Goal: Task Accomplishment & Management: Manage account settings

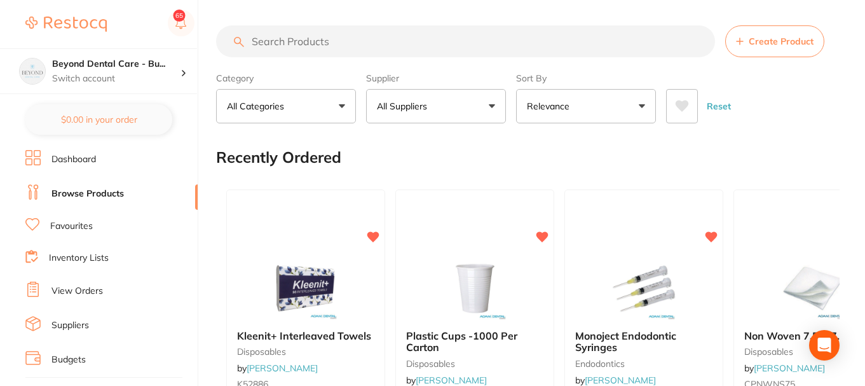
click at [71, 226] on link "Favourites" at bounding box center [71, 226] width 43 height 13
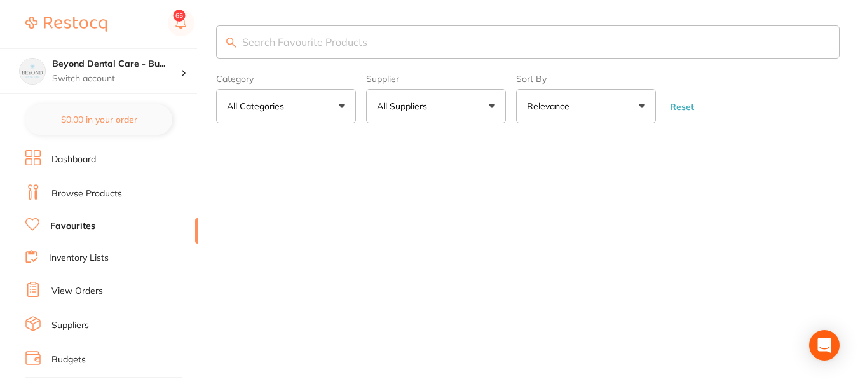
click at [318, 45] on input "search" at bounding box center [527, 41] width 623 height 33
click at [313, 45] on input "automatrix" at bounding box center [529, 41] width 627 height 33
type input "auto"
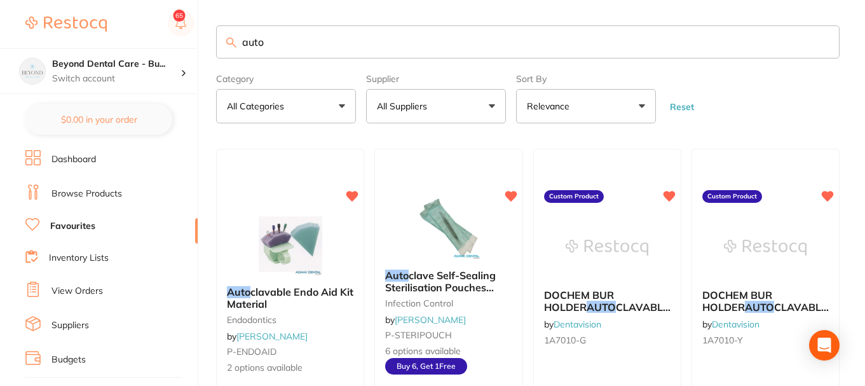
drag, startPoint x: 294, startPoint y: 45, endPoint x: 215, endPoint y: 35, distance: 79.5
click at [219, 36] on input "auto" at bounding box center [527, 41] width 623 height 33
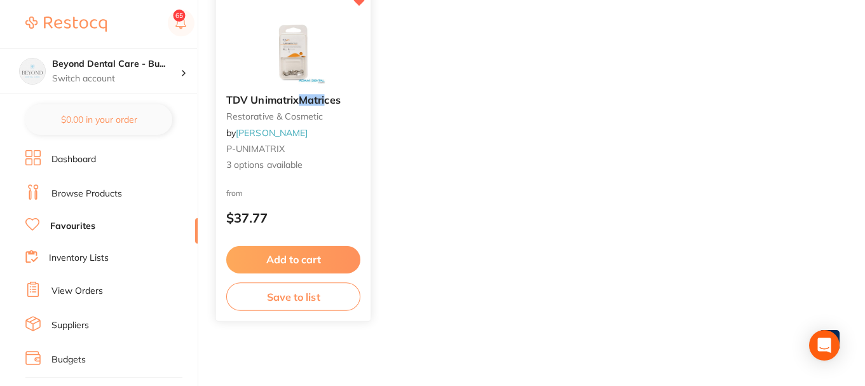
scroll to position [379, 0]
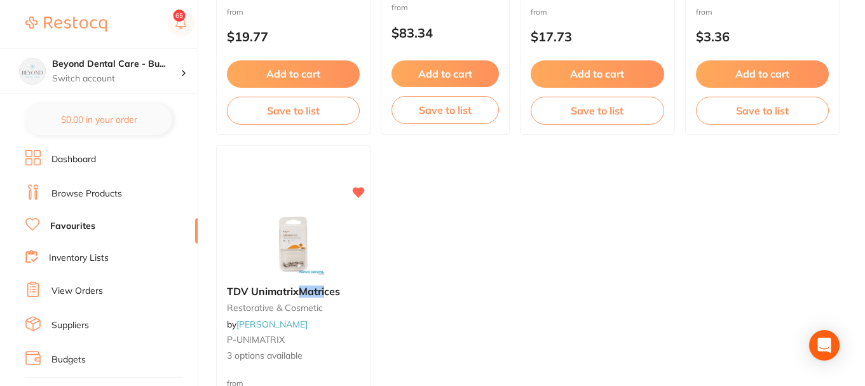
type input "matri"
click at [76, 196] on link "Browse Products" at bounding box center [86, 193] width 71 height 13
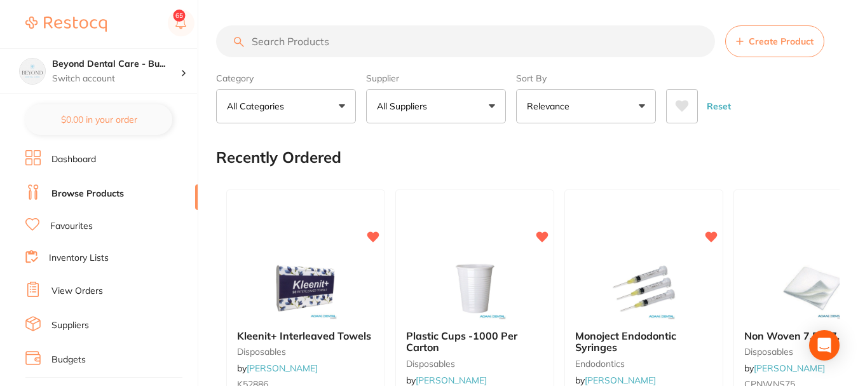
click at [347, 39] on input "search" at bounding box center [465, 41] width 499 height 32
type input "automatrix"
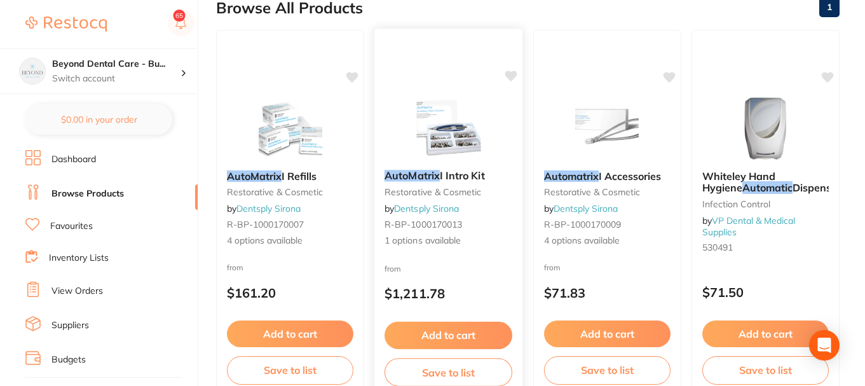
scroll to position [127, 0]
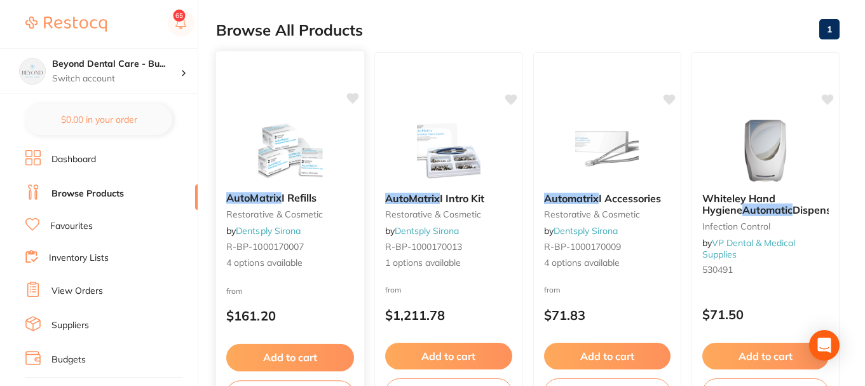
click at [352, 95] on icon at bounding box center [353, 98] width 12 height 11
click at [582, 25] on div "Browse All Products 1" at bounding box center [527, 30] width 623 height 43
click at [320, 264] on span "4 options available" at bounding box center [290, 263] width 126 height 13
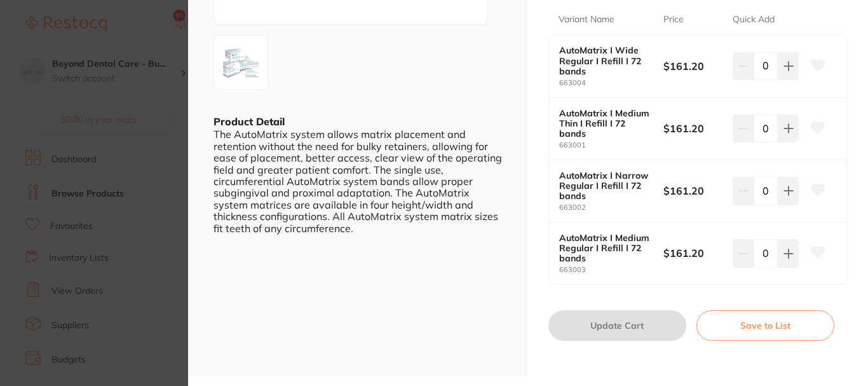
scroll to position [254, 0]
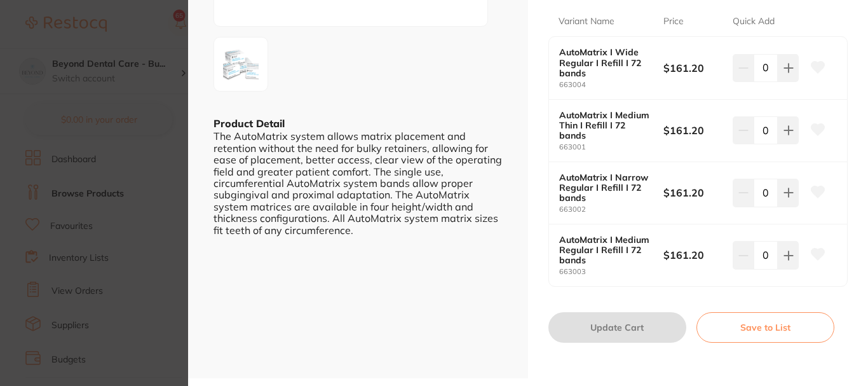
click at [735, 325] on button "Save to List" at bounding box center [765, 327] width 138 height 31
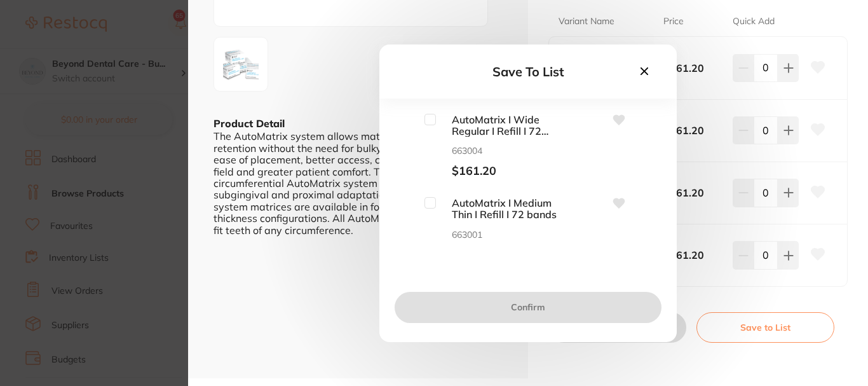
click at [429, 121] on input "checkbox" at bounding box center [430, 119] width 11 height 11
checkbox input "true"
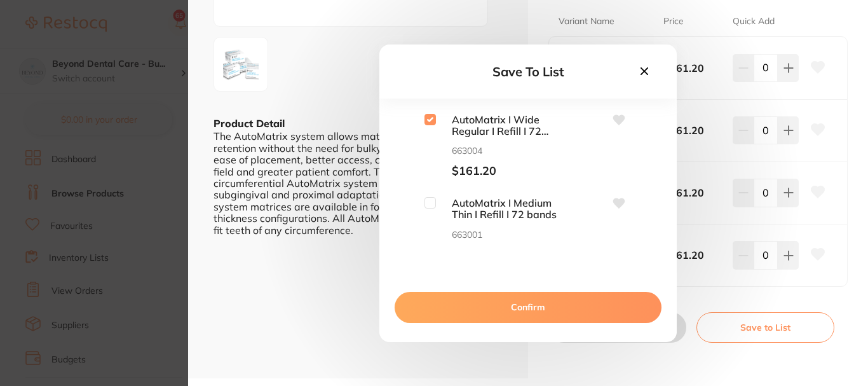
scroll to position [64, 0]
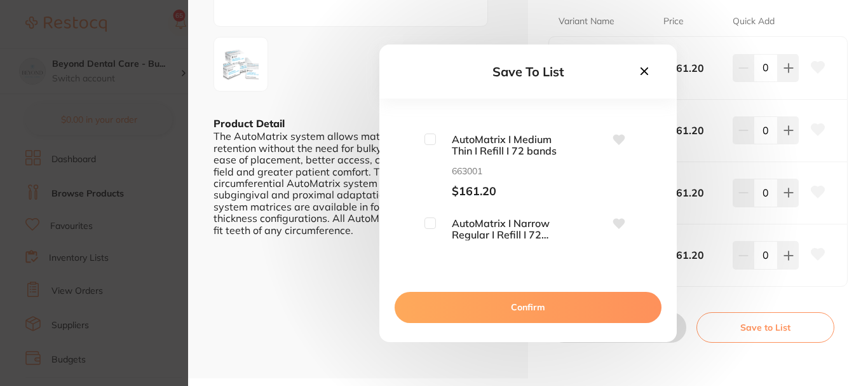
click at [429, 142] on input "checkbox" at bounding box center [430, 138] width 11 height 11
checkbox input "true"
click at [425, 221] on input "checkbox" at bounding box center [430, 222] width 11 height 11
checkbox input "true"
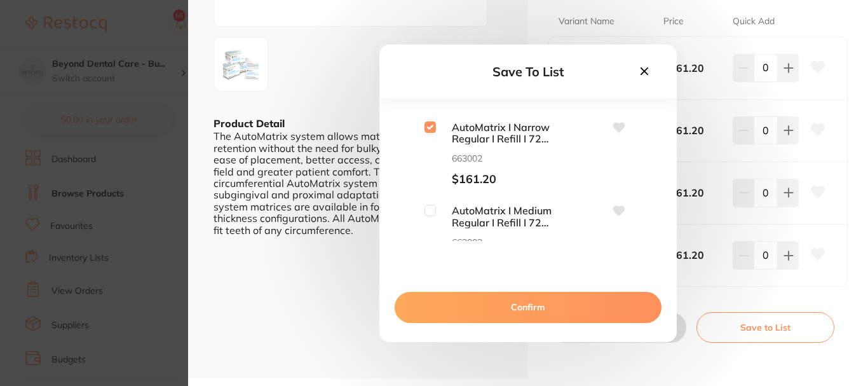
scroll to position [188, 0]
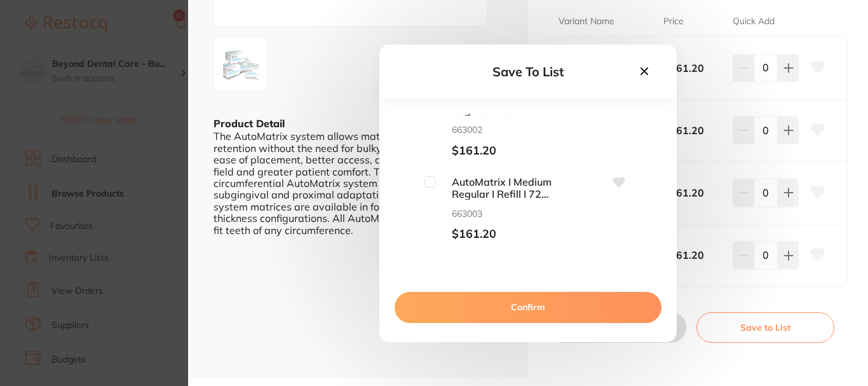
click at [430, 181] on input "checkbox" at bounding box center [430, 181] width 11 height 11
checkbox input "true"
click at [515, 304] on button "Confirm" at bounding box center [528, 307] width 267 height 31
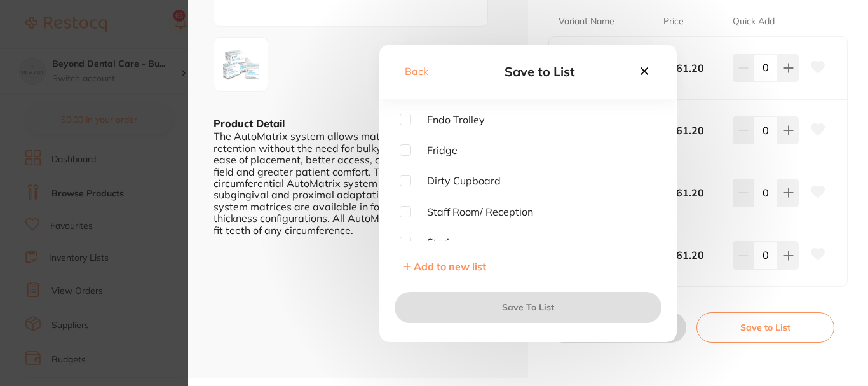
scroll to position [64, 0]
click at [409, 207] on input "checkbox" at bounding box center [405, 208] width 11 height 11
checkbox input "true"
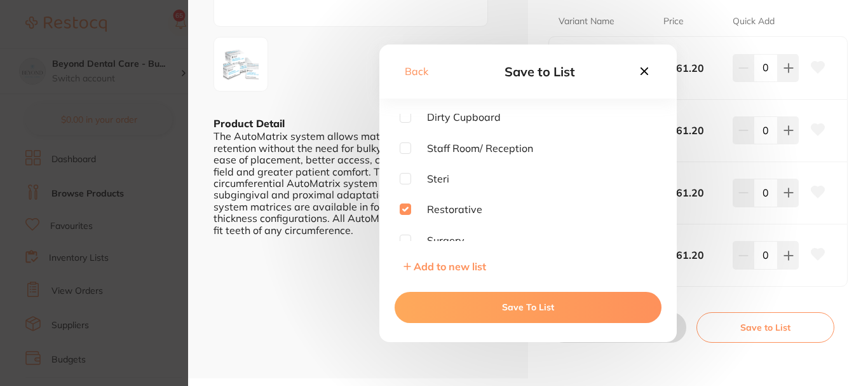
click at [497, 299] on button "Save To List" at bounding box center [528, 307] width 267 height 31
